Goal: Transaction & Acquisition: Purchase product/service

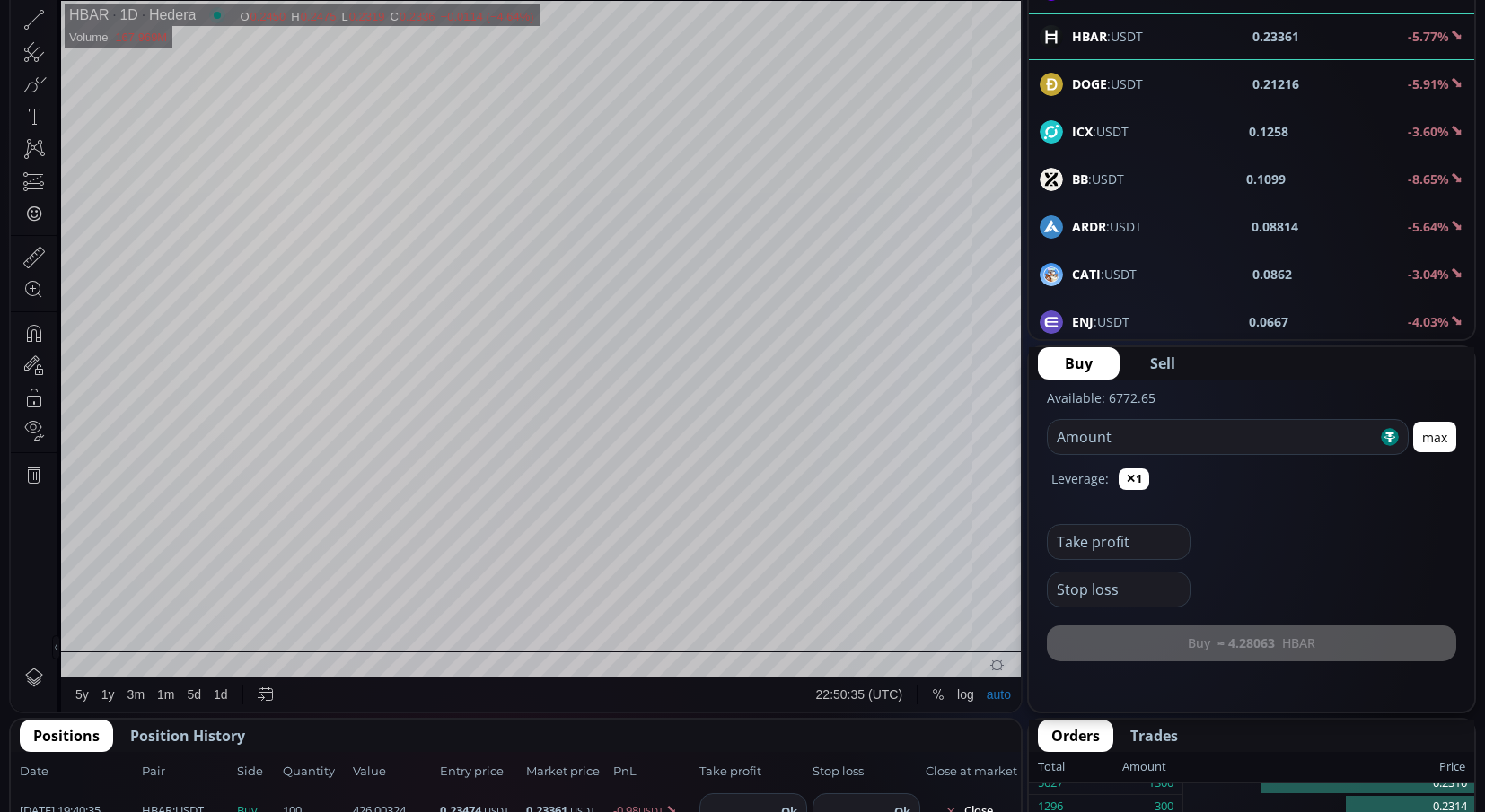
scroll to position [269, 0]
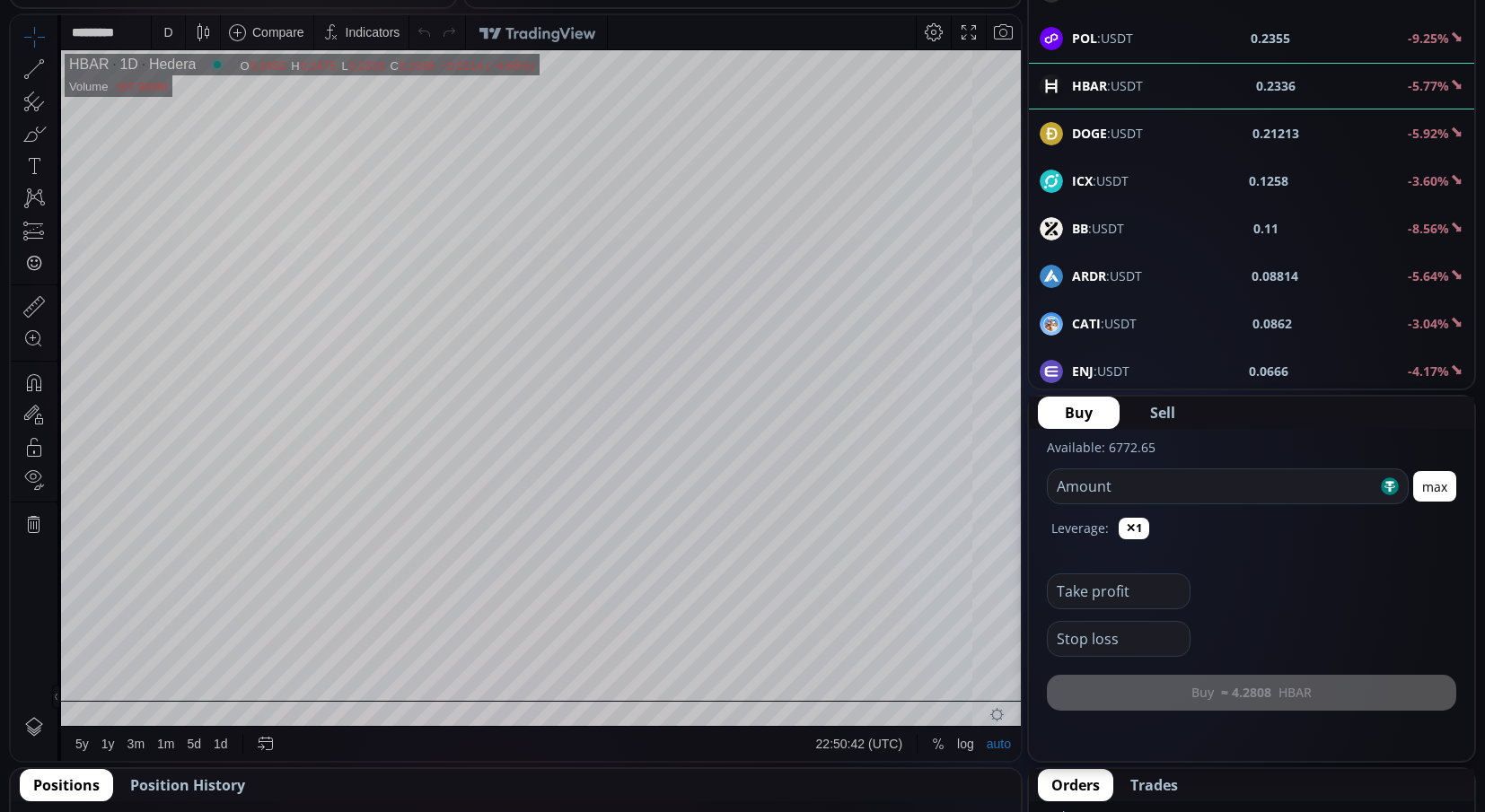
click at [161, 28] on div "D" at bounding box center [168, 32] width 15 height 34
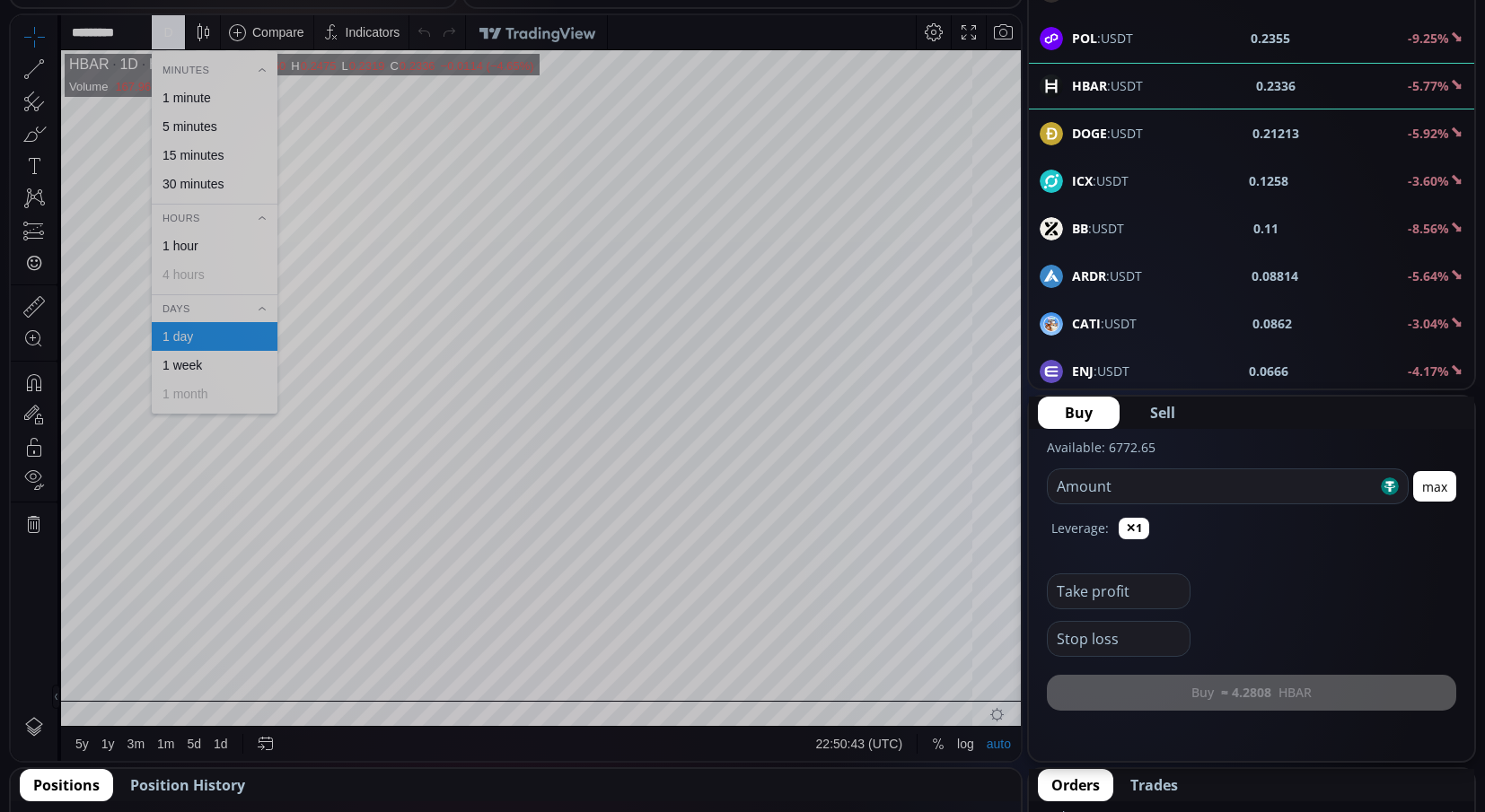
click at [197, 96] on div "1 minute" at bounding box center [186, 97] width 49 height 14
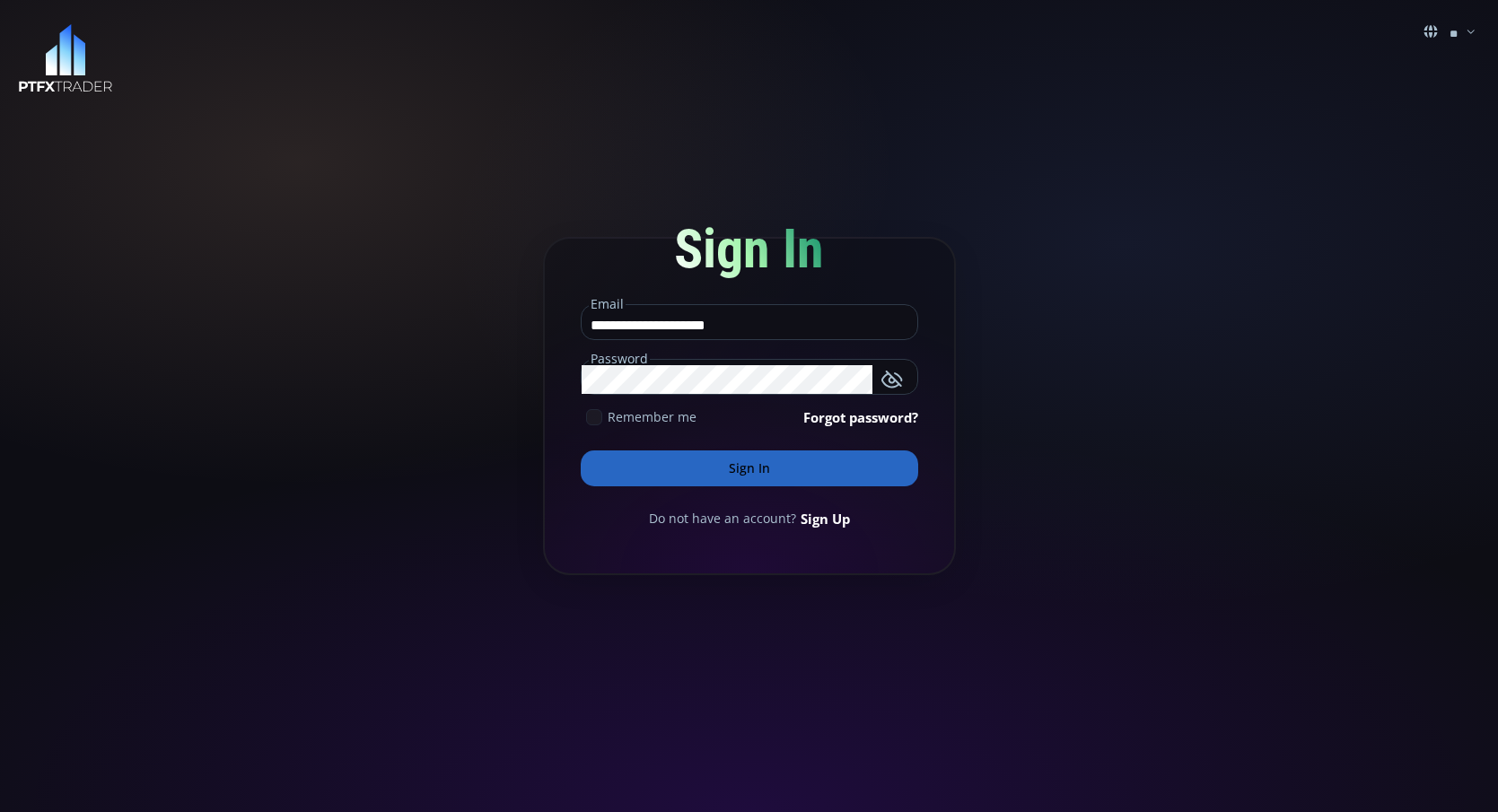
click at [800, 478] on button "Sign In" at bounding box center [749, 469] width 337 height 36
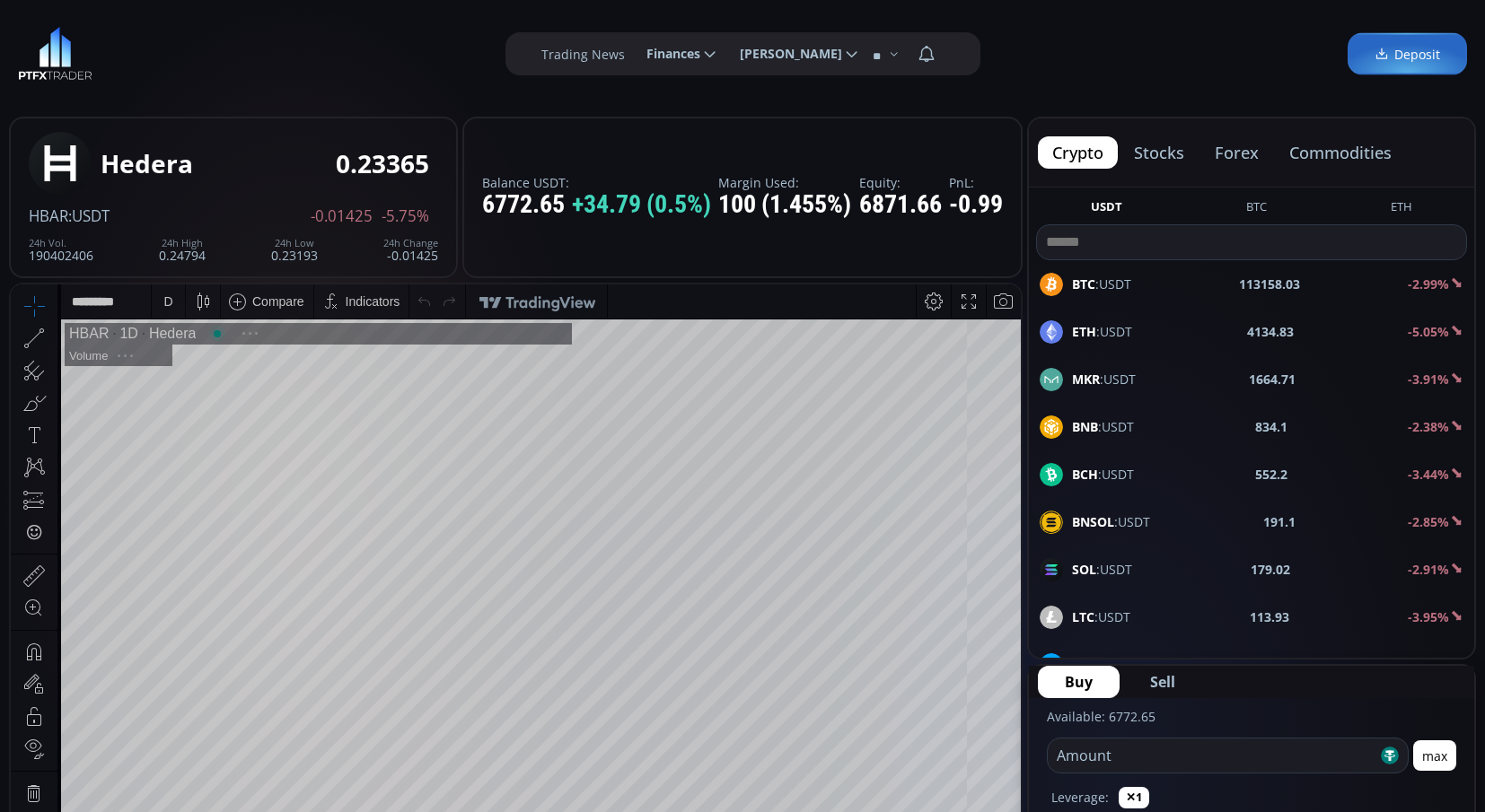
scroll to position [249, 0]
click at [166, 298] on div "D" at bounding box center [167, 301] width 9 height 14
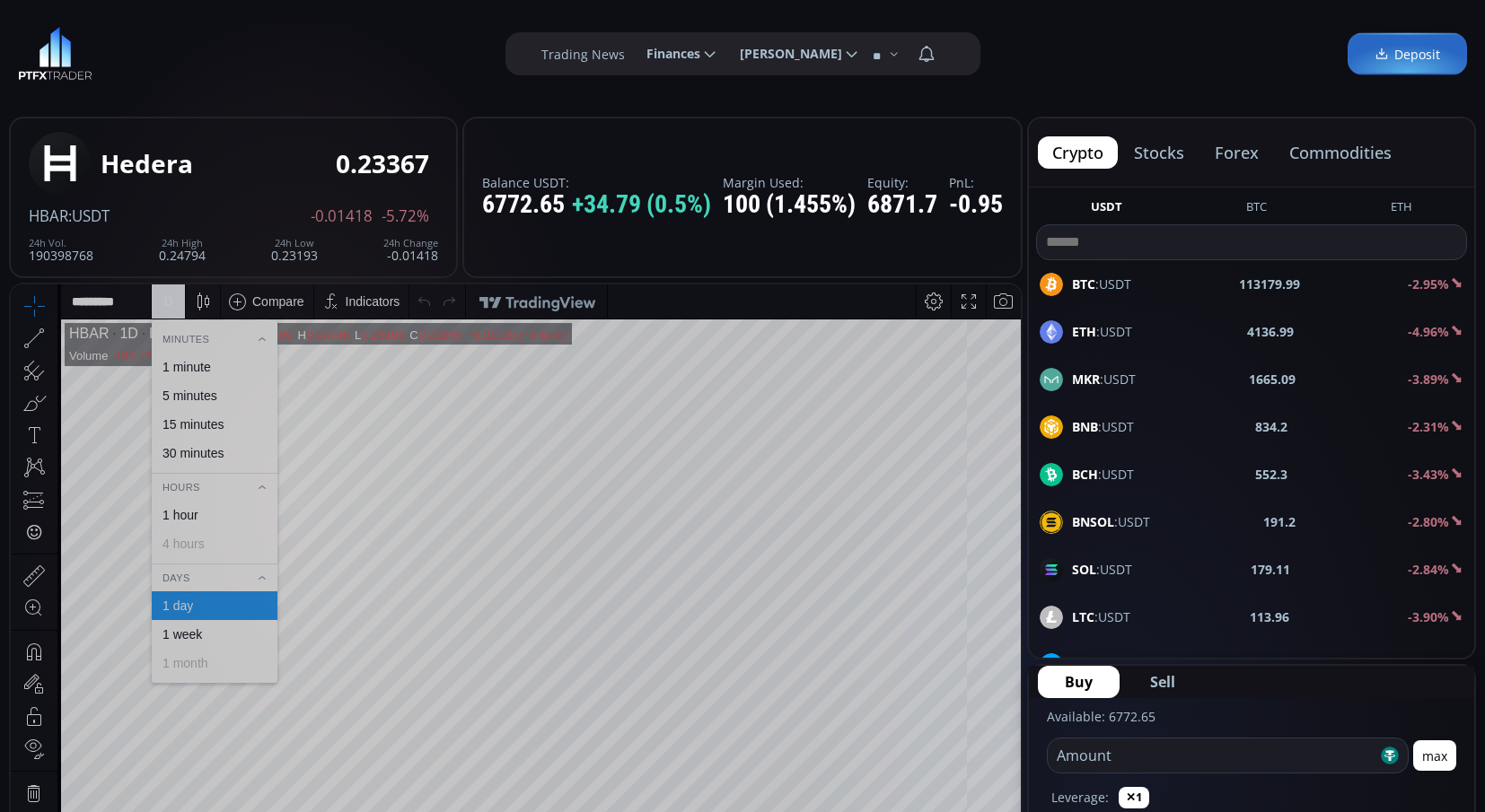
click at [182, 363] on div "1 minute" at bounding box center [186, 367] width 49 height 14
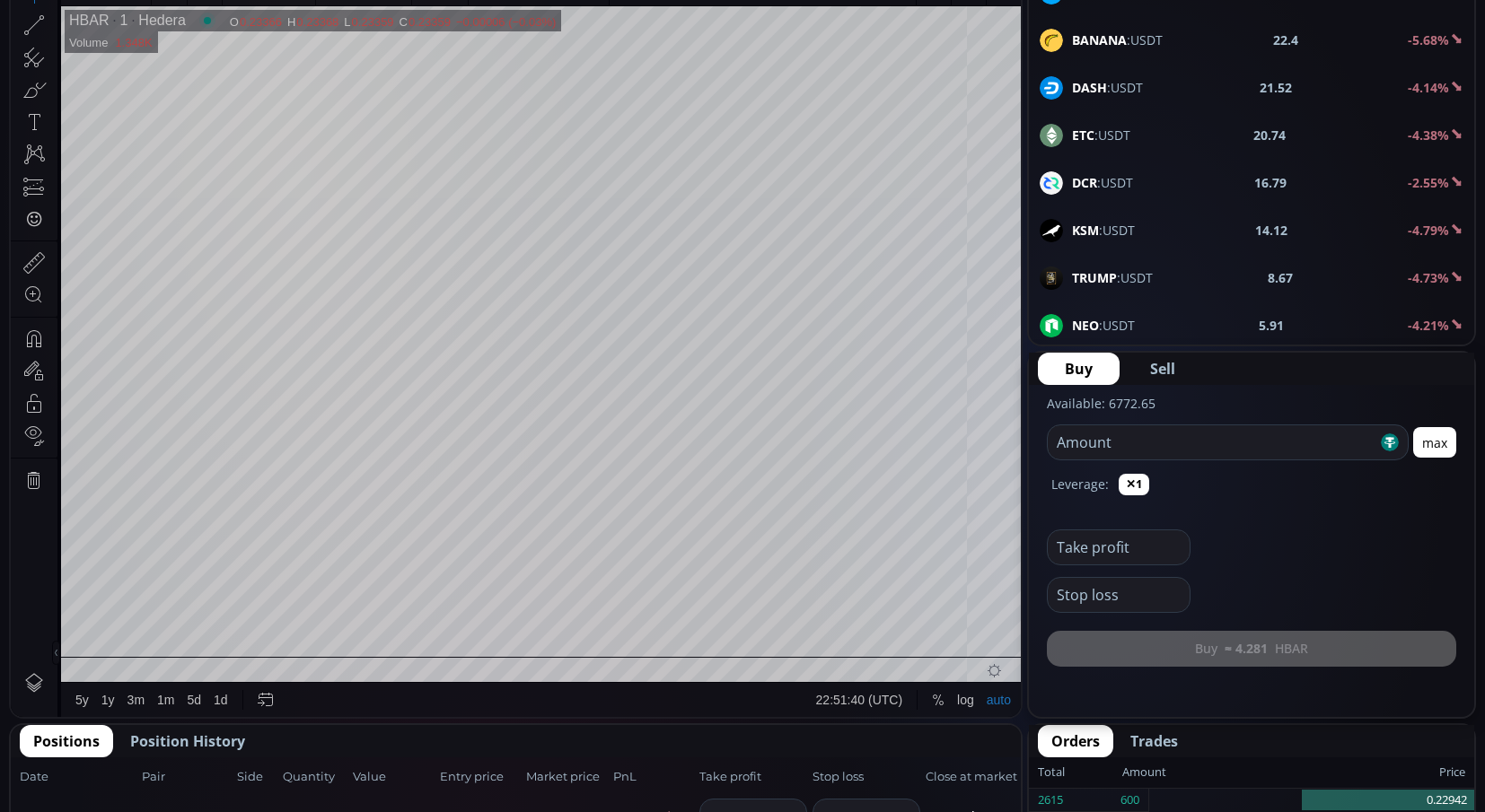
scroll to position [318, 0]
